Goal: Browse casually

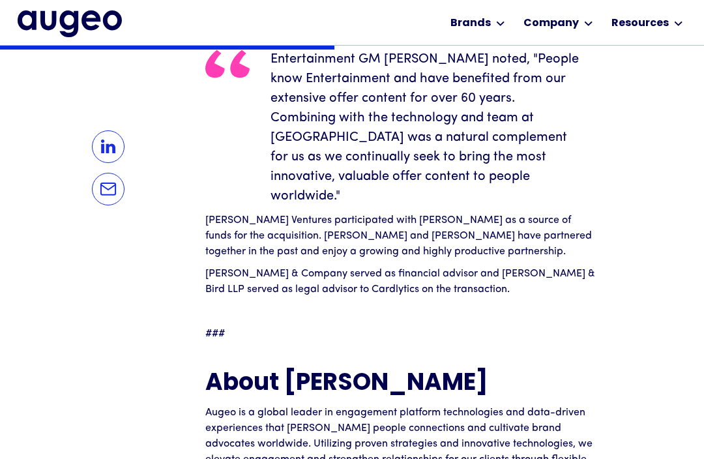
scroll to position [1374, 0]
